Goal: Navigation & Orientation: Find specific page/section

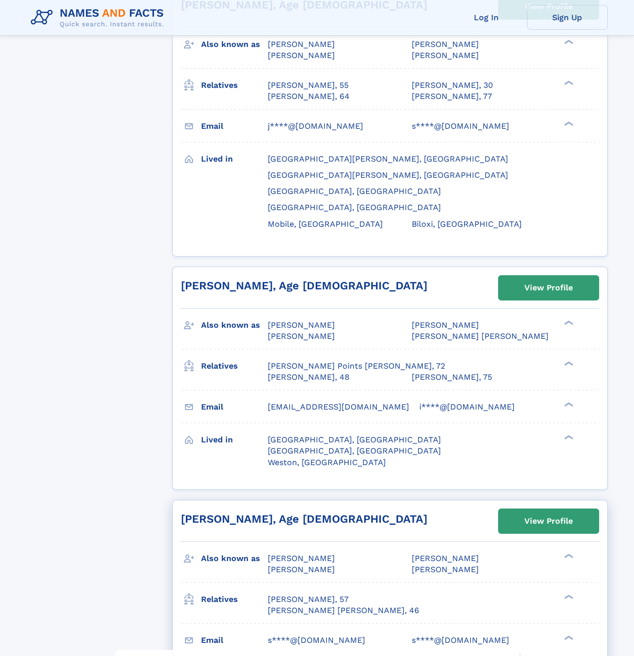
scroll to position [4512, 0]
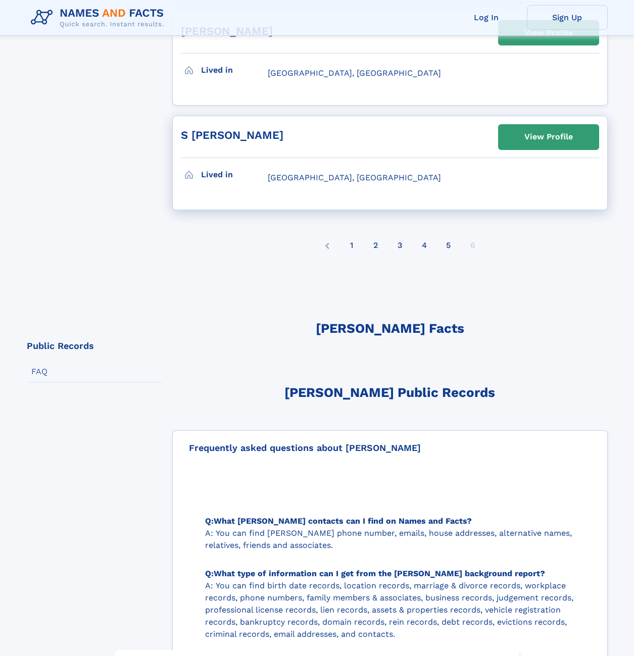
scroll to position [1145, 0]
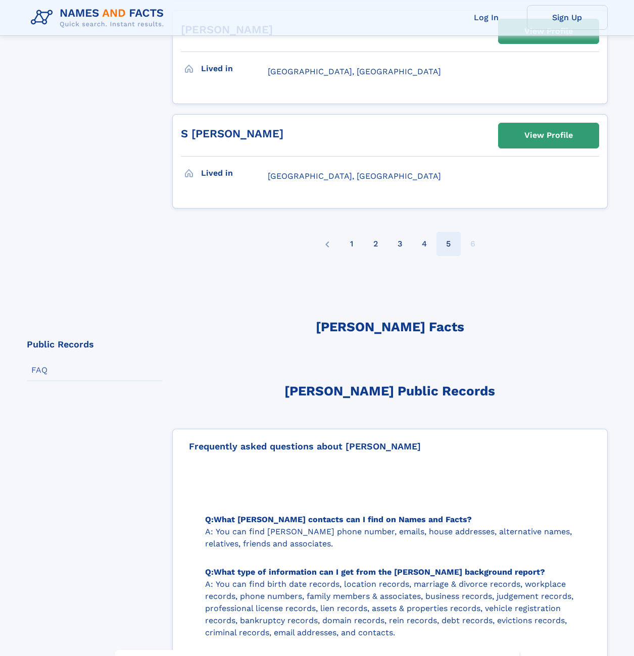
click at [446, 244] on div "5" at bounding box center [448, 244] width 5 height 26
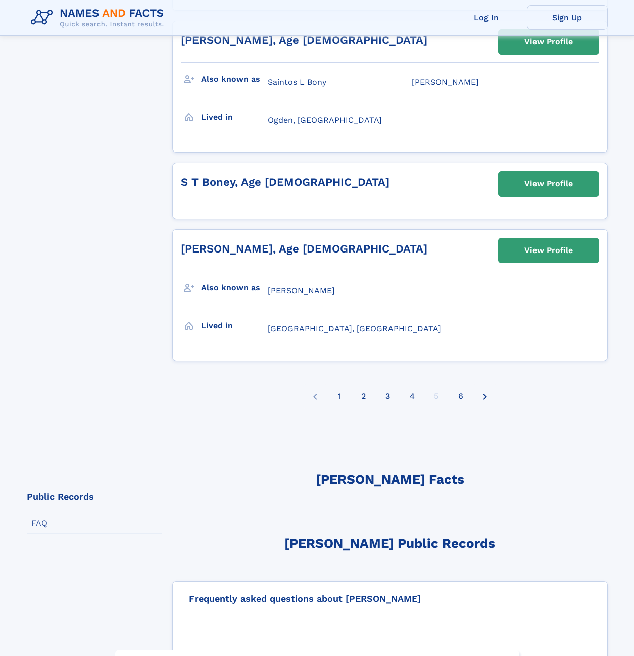
scroll to position [2357, 0]
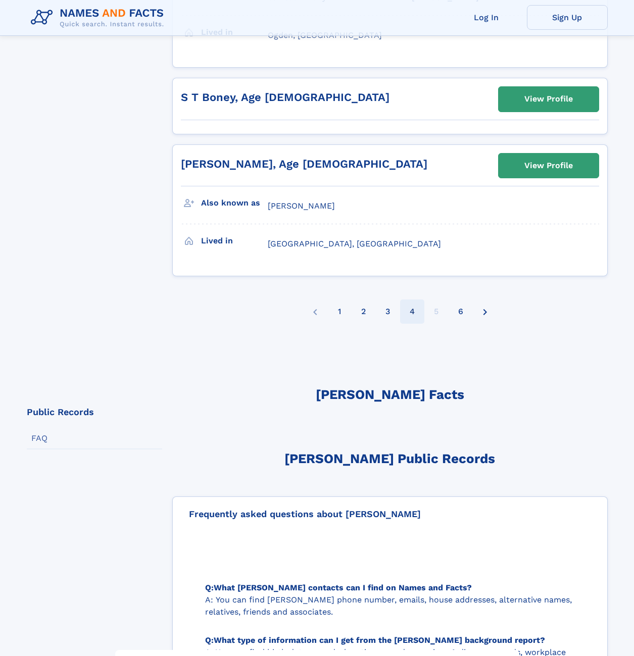
click at [410, 311] on div "4" at bounding box center [412, 312] width 5 height 26
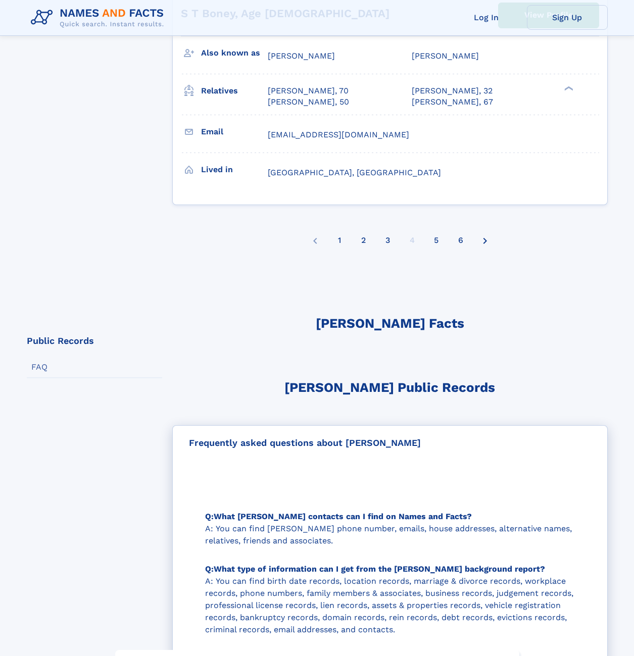
scroll to position [4310, 0]
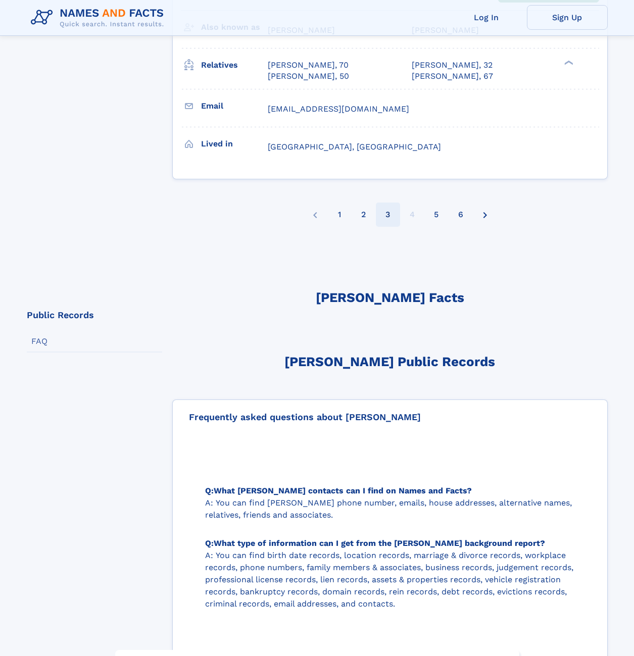
click at [386, 202] on div "3" at bounding box center [387, 215] width 5 height 26
click at [393, 203] on li "3" at bounding box center [388, 215] width 24 height 24
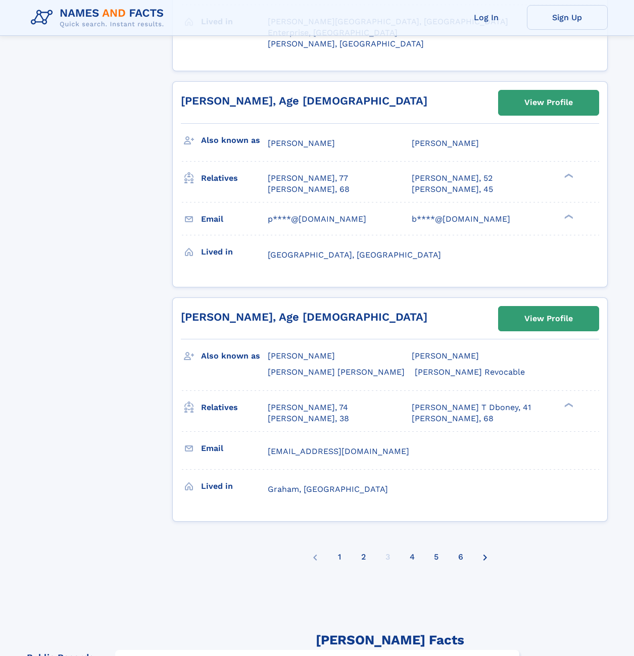
scroll to position [4512, 0]
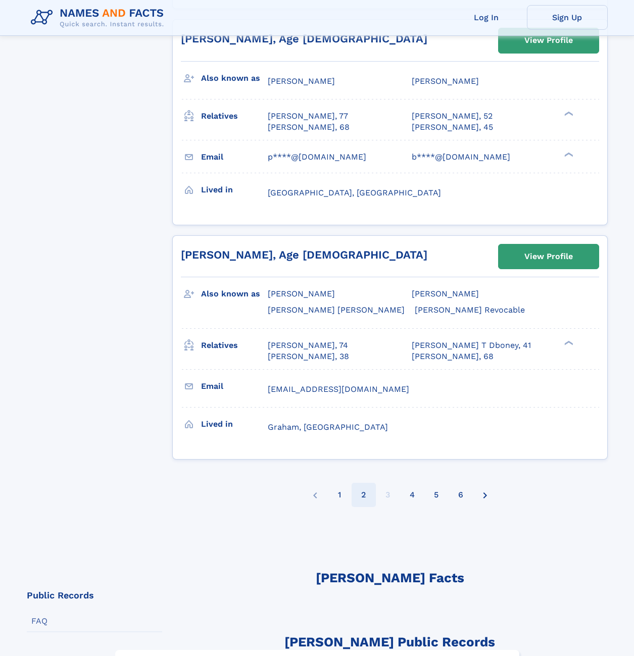
click at [367, 483] on li "2" at bounding box center [364, 495] width 24 height 24
click at [366, 482] on div "2" at bounding box center [363, 495] width 5 height 26
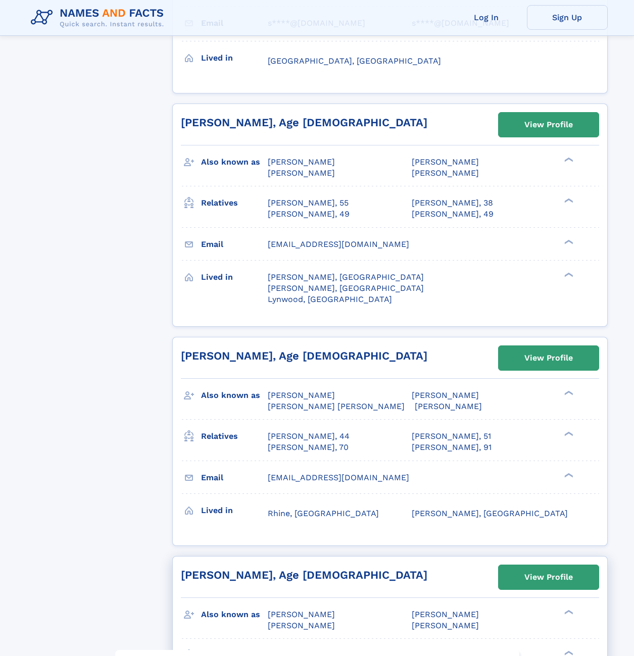
scroll to position [4377, 0]
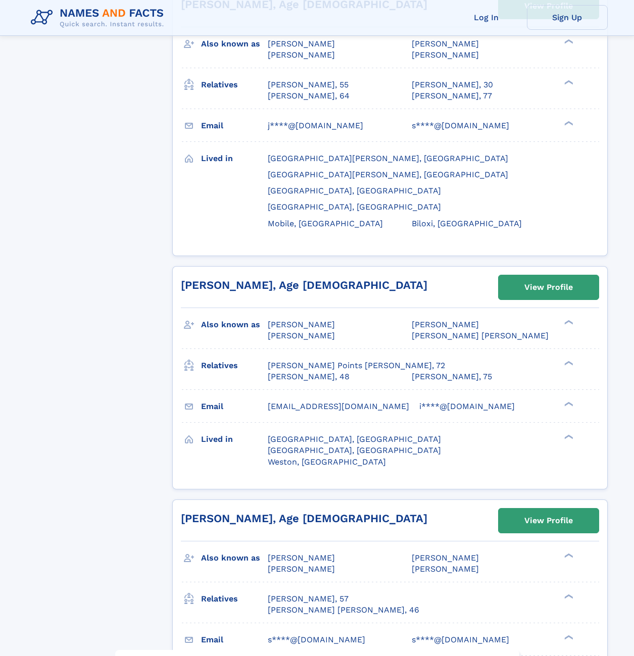
scroll to position [4849, 0]
